Goal: Task Accomplishment & Management: Manage account settings

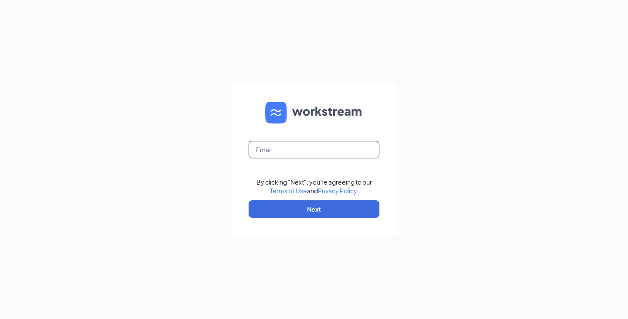
click at [283, 153] on input "text" at bounding box center [314, 149] width 131 height 17
type input "[EMAIL_ADDRESS][DOMAIN_NAME]"
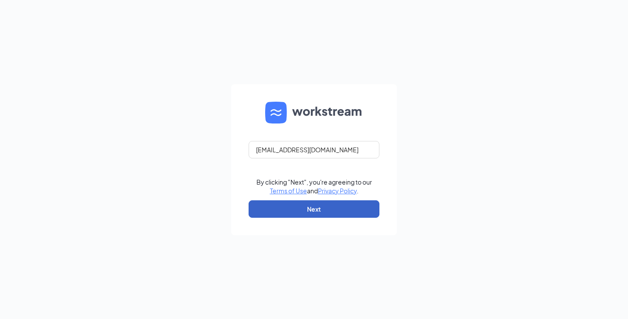
click at [324, 211] on button "Next" at bounding box center [314, 208] width 131 height 17
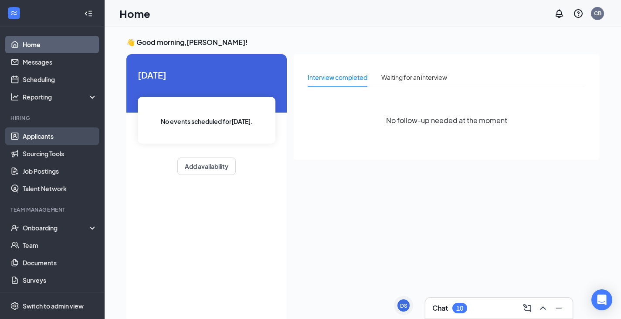
click at [52, 135] on link "Applicants" at bounding box center [60, 135] width 75 height 17
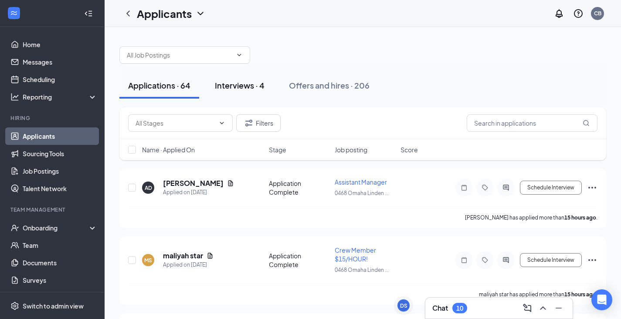
click at [245, 82] on div "Interviews · 4" at bounding box center [240, 85] width 50 height 11
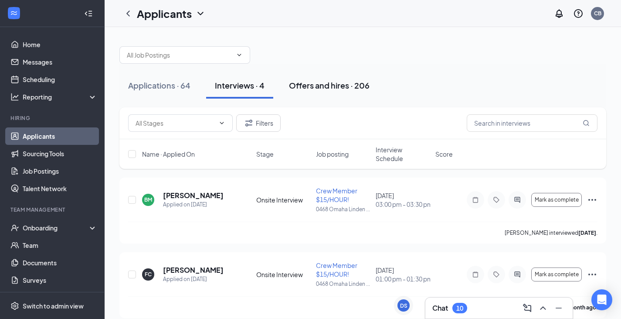
click at [314, 89] on div "Offers and hires · 206" at bounding box center [329, 85] width 81 height 11
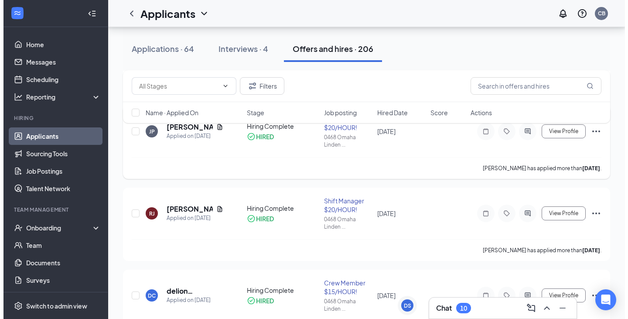
scroll to position [305, 0]
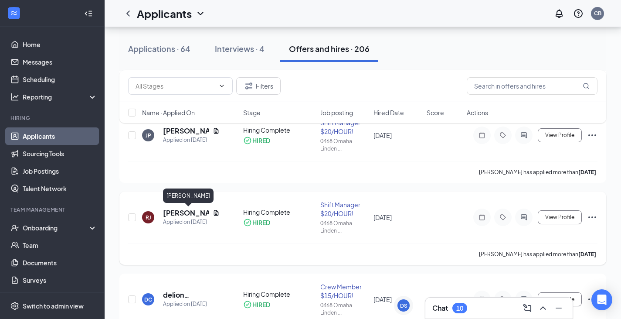
click at [183, 211] on h5 "Roger Jr" at bounding box center [186, 213] width 46 height 10
